Goal: Contribute content

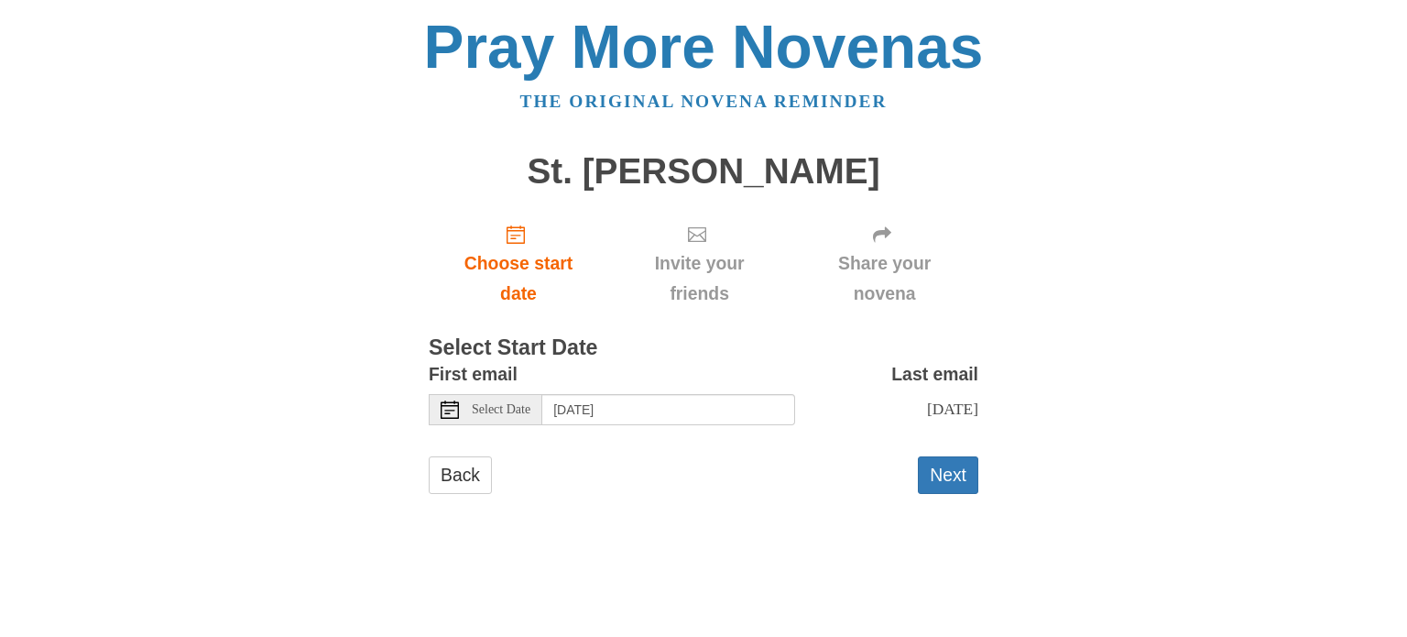
click at [892, 301] on span "Share your novena" at bounding box center [884, 278] width 151 height 60
click at [956, 494] on button "Next" at bounding box center [948, 475] width 60 height 38
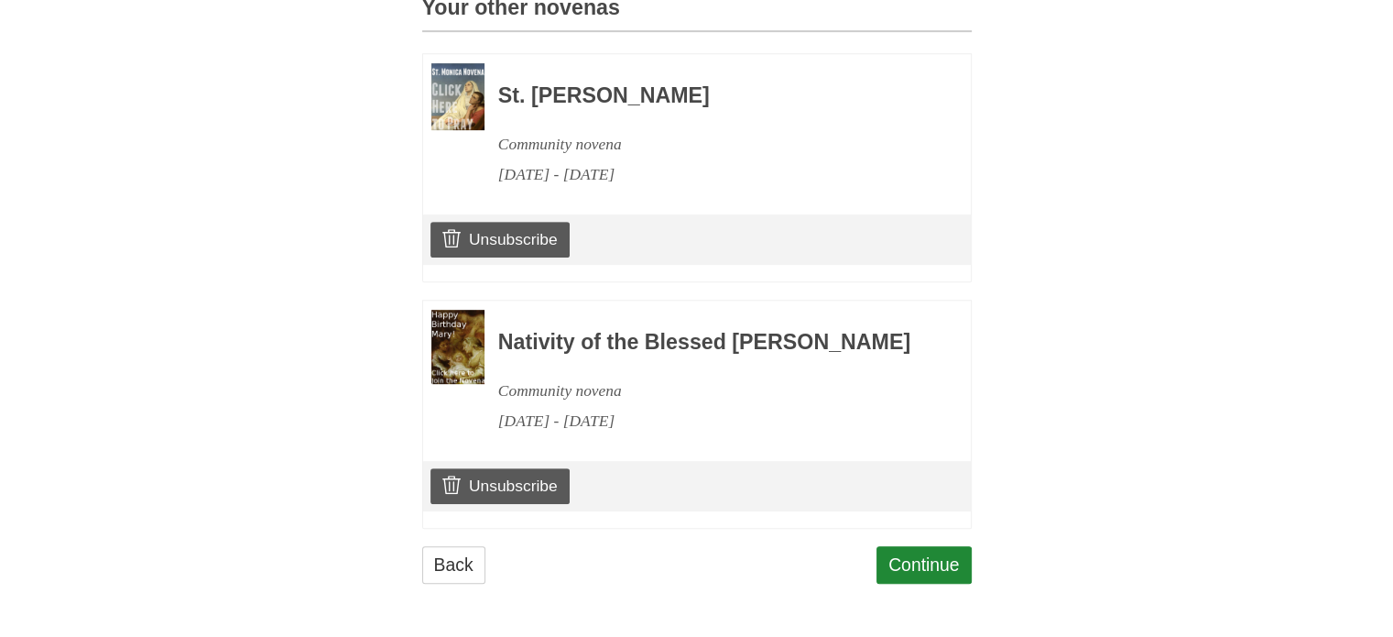
scroll to position [872, 0]
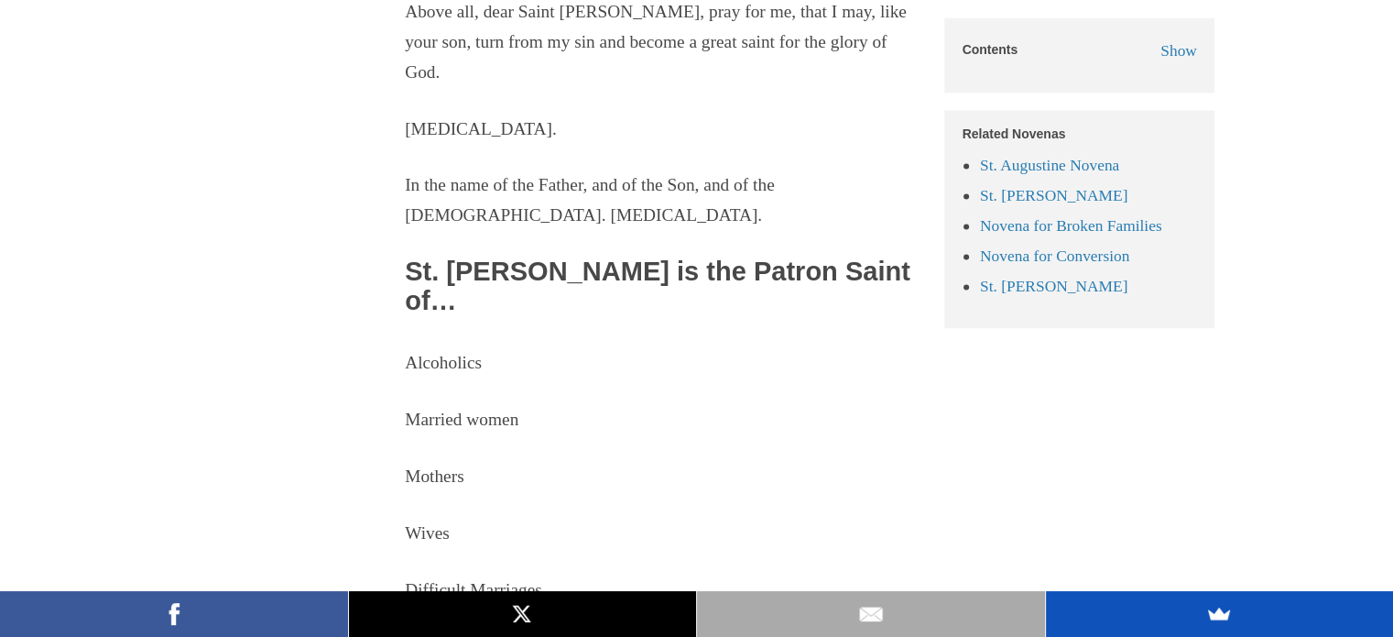
scroll to position [9801, 0]
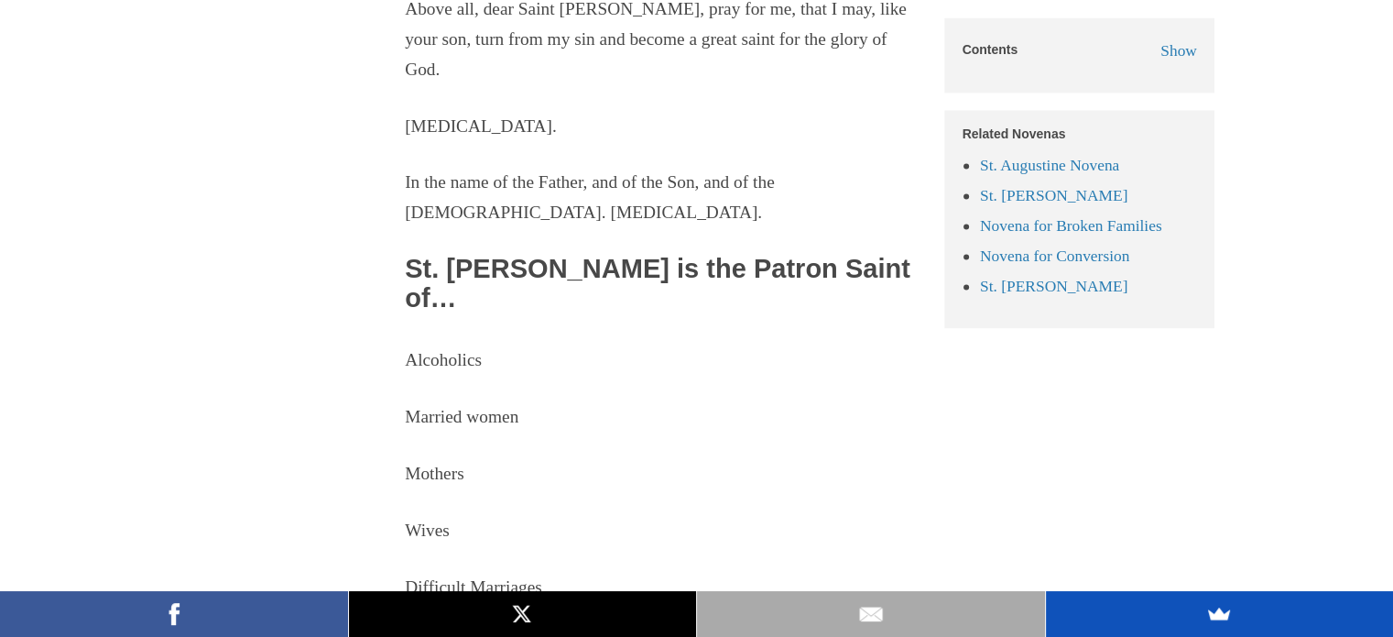
click at [628, 634] on link "novenas" at bounding box center [600, 643] width 58 height 19
